Goal: Task Accomplishment & Management: Manage account settings

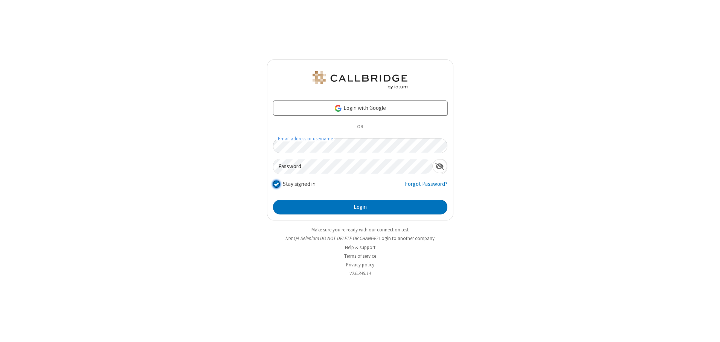
click at [276, 184] on input "Stay signed in" at bounding box center [276, 184] width 7 height 8
checkbox input "false"
click at [360, 207] on button "Login" at bounding box center [360, 207] width 174 height 15
click at [276, 184] on input "Stay signed in" at bounding box center [276, 184] width 7 height 8
checkbox input "false"
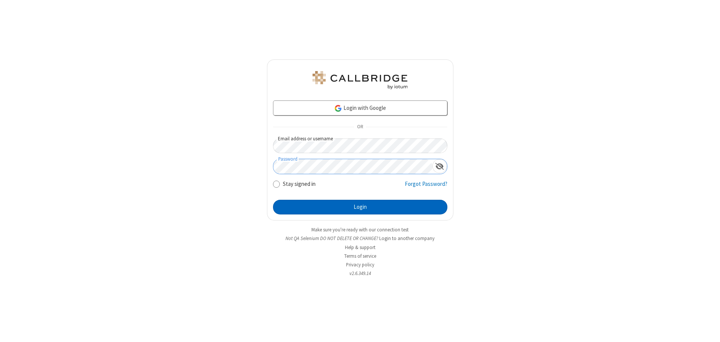
click at [360, 207] on button "Login" at bounding box center [360, 207] width 174 height 15
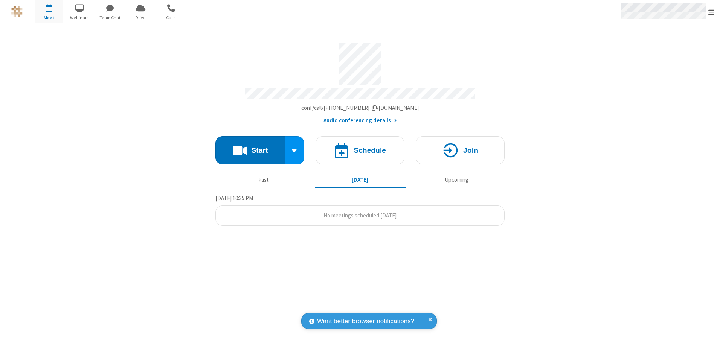
click at [711, 11] on span "Open menu" at bounding box center [711, 12] width 6 height 8
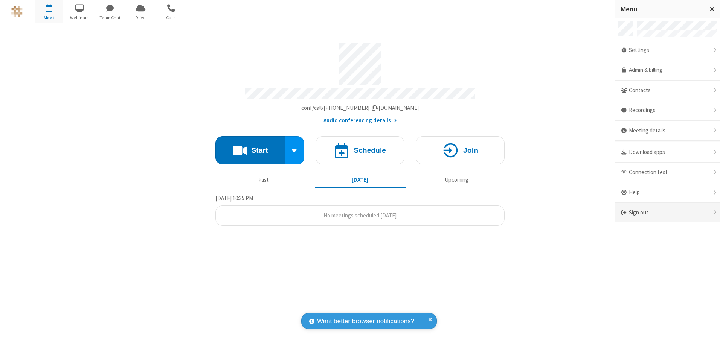
click at [667, 213] on div "Sign out" at bounding box center [667, 213] width 105 height 20
